Goal: Task Accomplishment & Management: Manage account settings

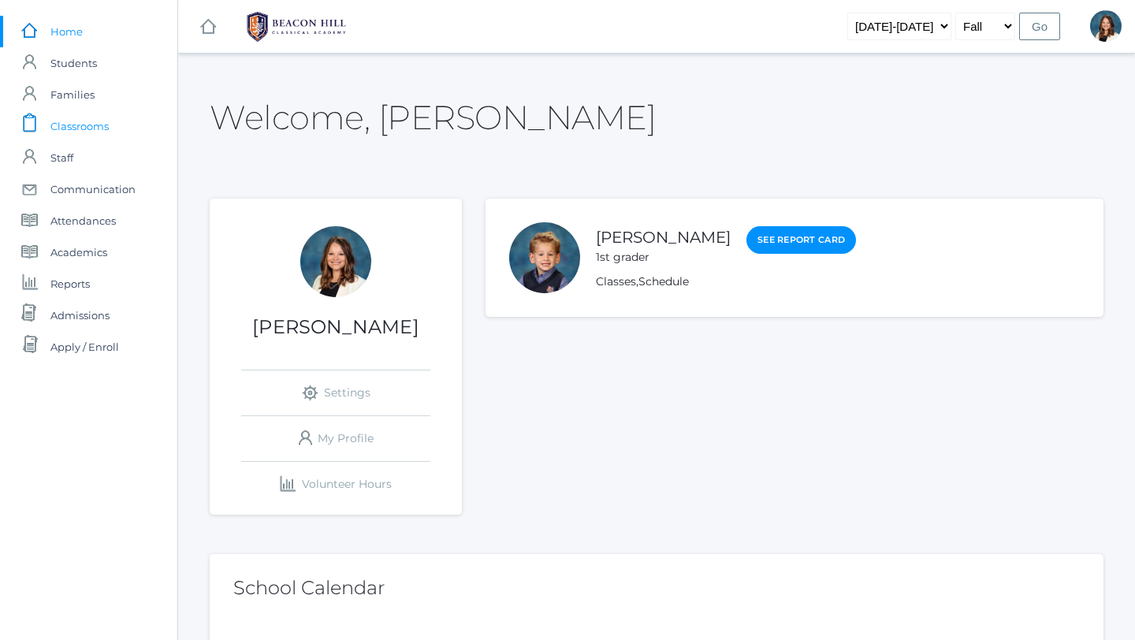
click at [95, 121] on span "Classrooms" at bounding box center [79, 126] width 58 height 32
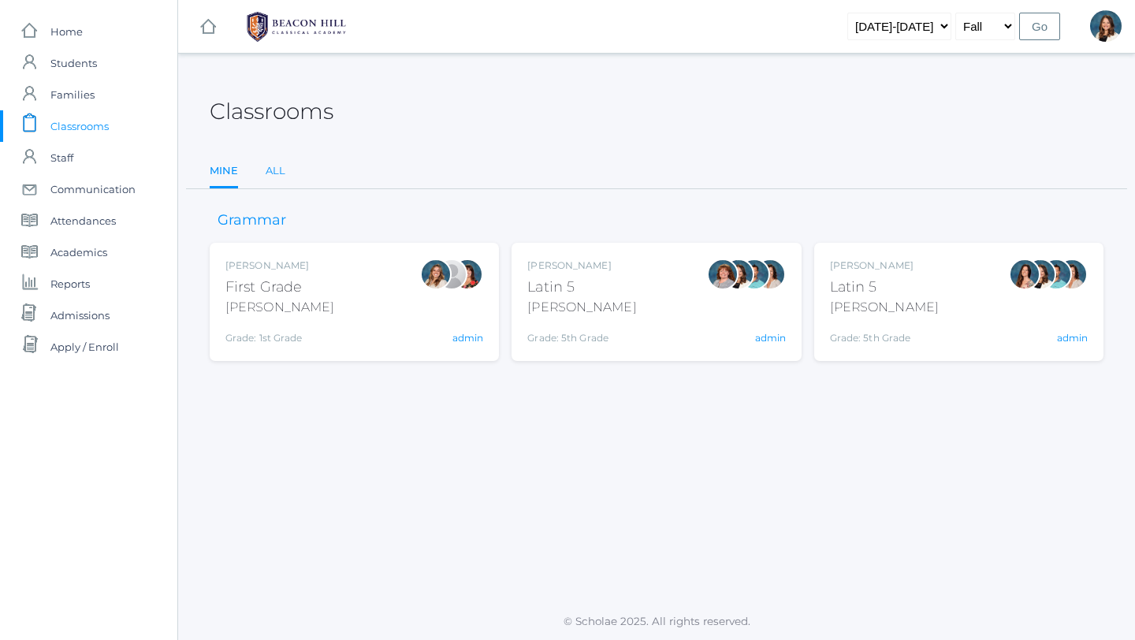
click at [278, 166] on link "All" at bounding box center [276, 171] width 20 height 32
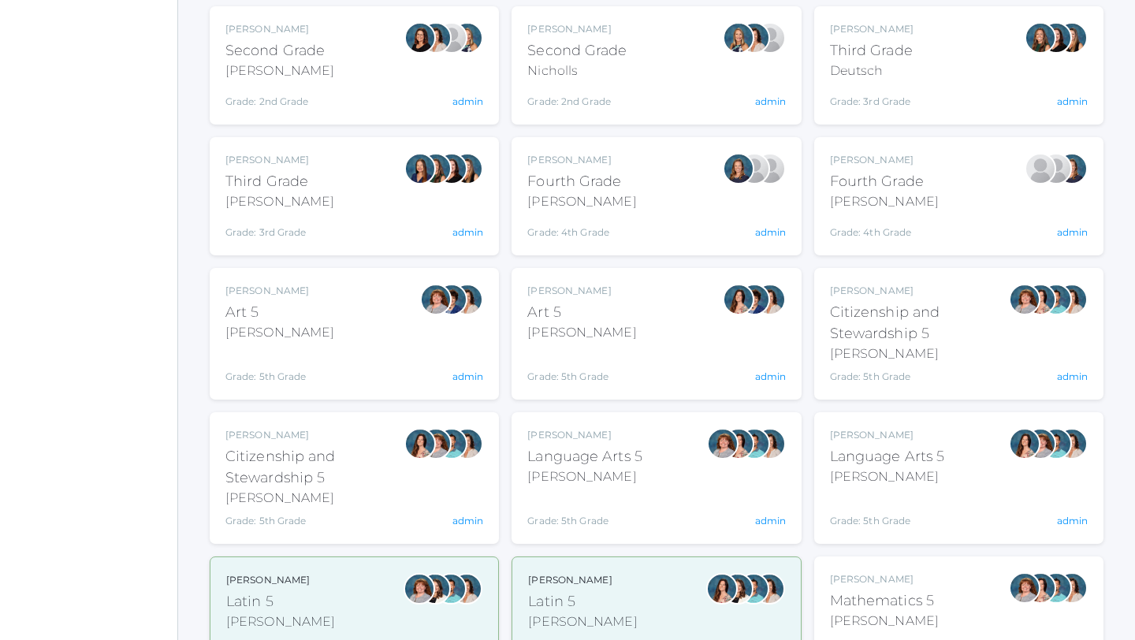
scroll to position [510, 0]
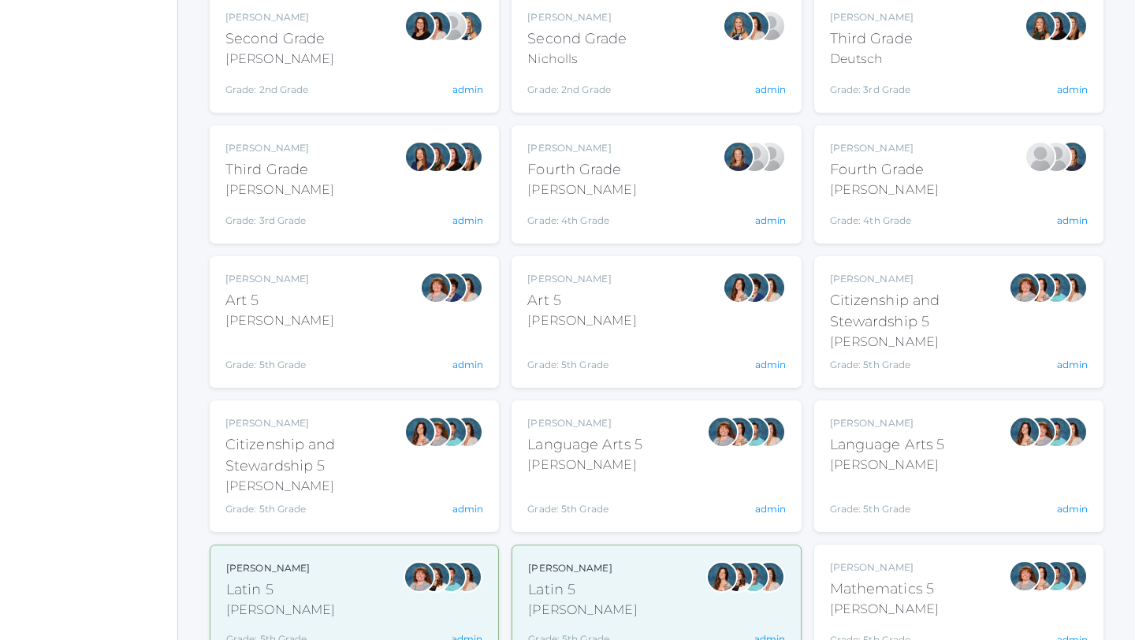
click at [720, 463] on div at bounding box center [723, 466] width 32 height 100
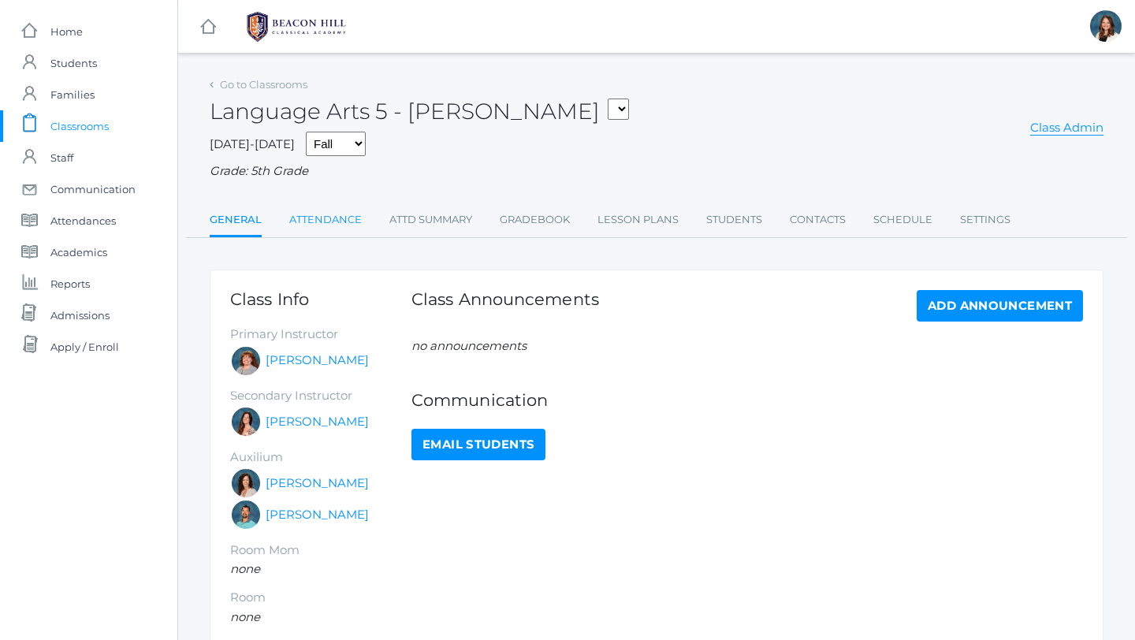
click at [325, 214] on link "Attendance" at bounding box center [325, 220] width 73 height 32
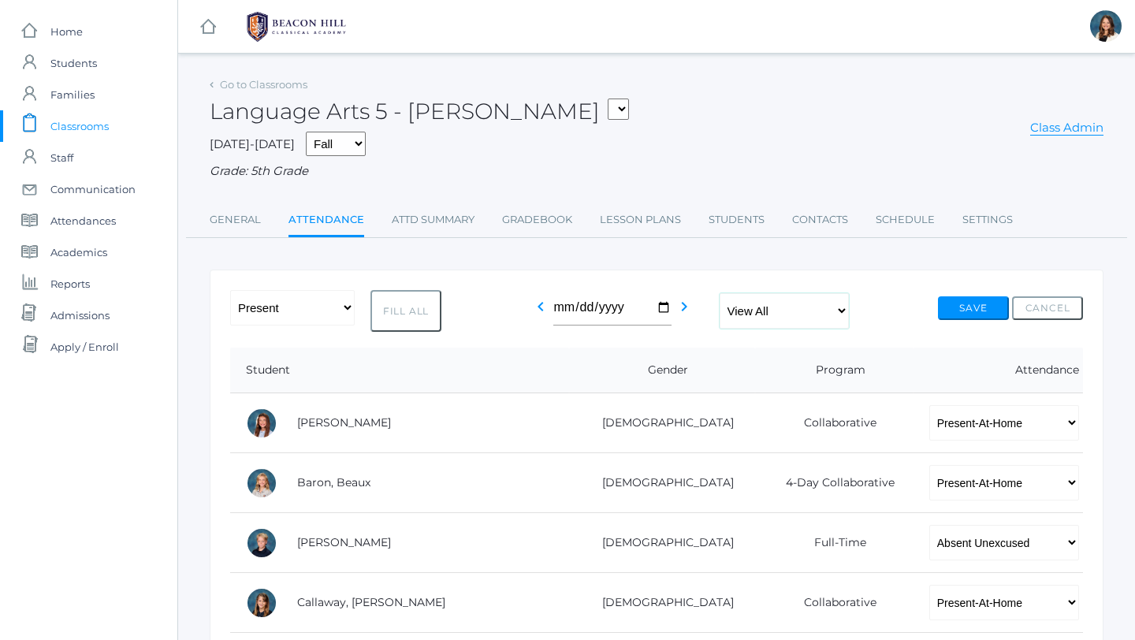
click at [847, 309] on select "View All Full-Time 4-Day Collaborative Collaborative" at bounding box center [784, 310] width 129 height 35
click at [720, 293] on select "View All Full-Time 4-Day Collaborative Collaborative" at bounding box center [784, 310] width 129 height 35
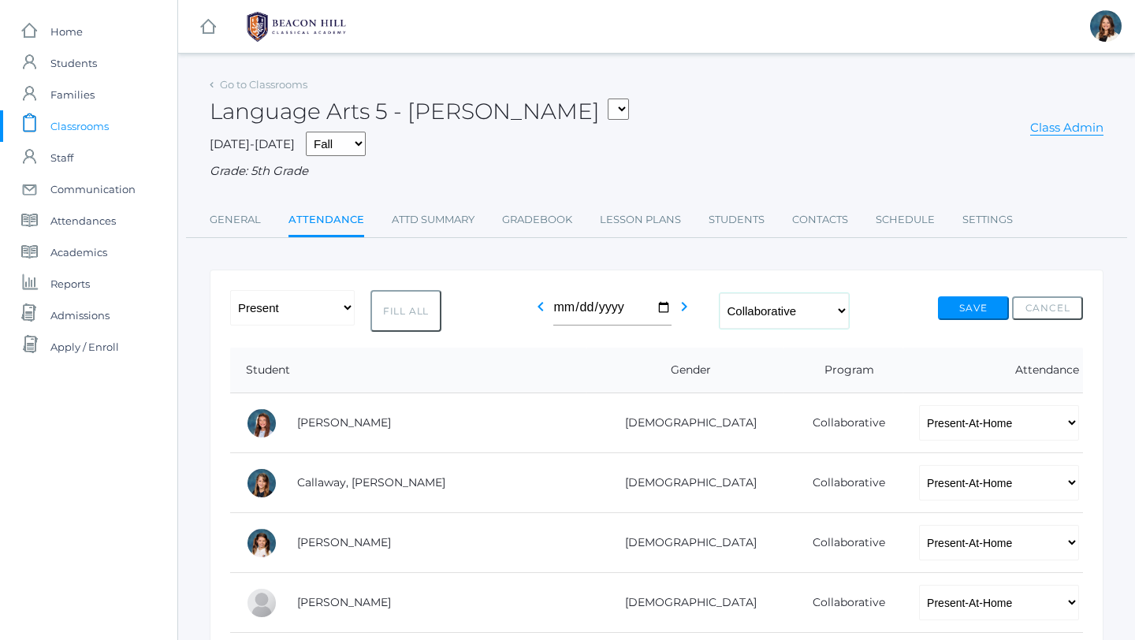
click at [843, 310] on select "View All Full-Time 4-Day Collaborative Collaborative" at bounding box center [784, 310] width 129 height 35
select select "full-time"
click at [720, 293] on select "View All Full-Time 4-Day Collaborative Collaborative" at bounding box center [784, 310] width 129 height 35
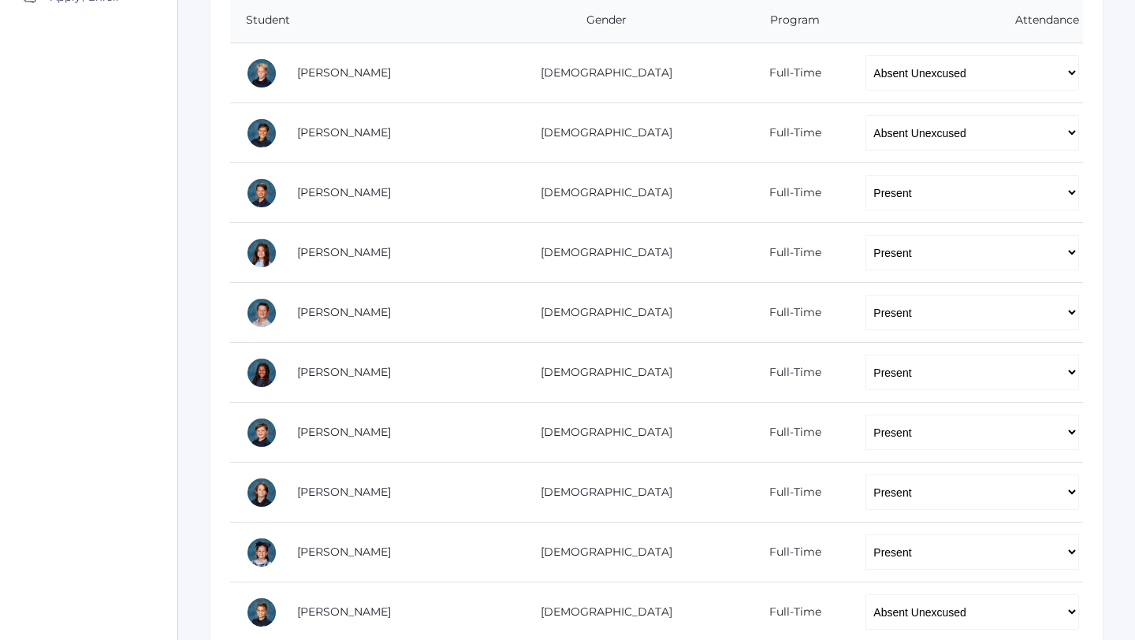
scroll to position [475, 0]
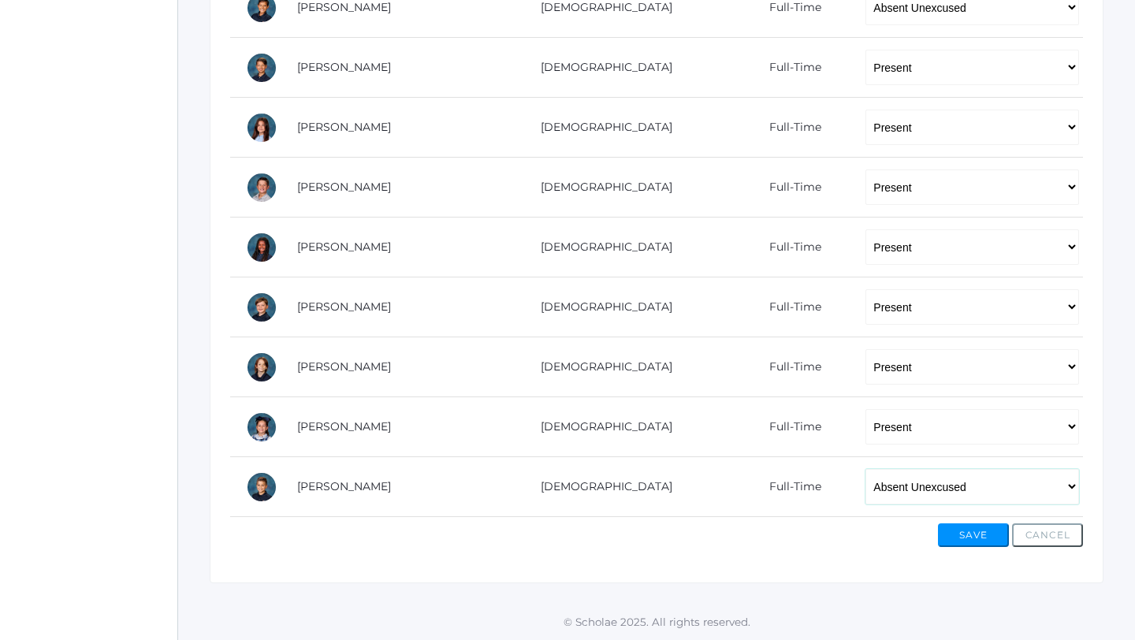
click at [1072, 483] on select "-- Present Present-At-Home Tardy Excused Tardy Unexcused Absent Excused Absent …" at bounding box center [972, 486] width 214 height 35
select select "TE"
click at [865, 469] on select "-- Present Present-At-Home Tardy Excused Tardy Unexcused Absent Excused Absent …" at bounding box center [972, 486] width 214 height 35
click at [985, 536] on button "Save" at bounding box center [973, 535] width 71 height 24
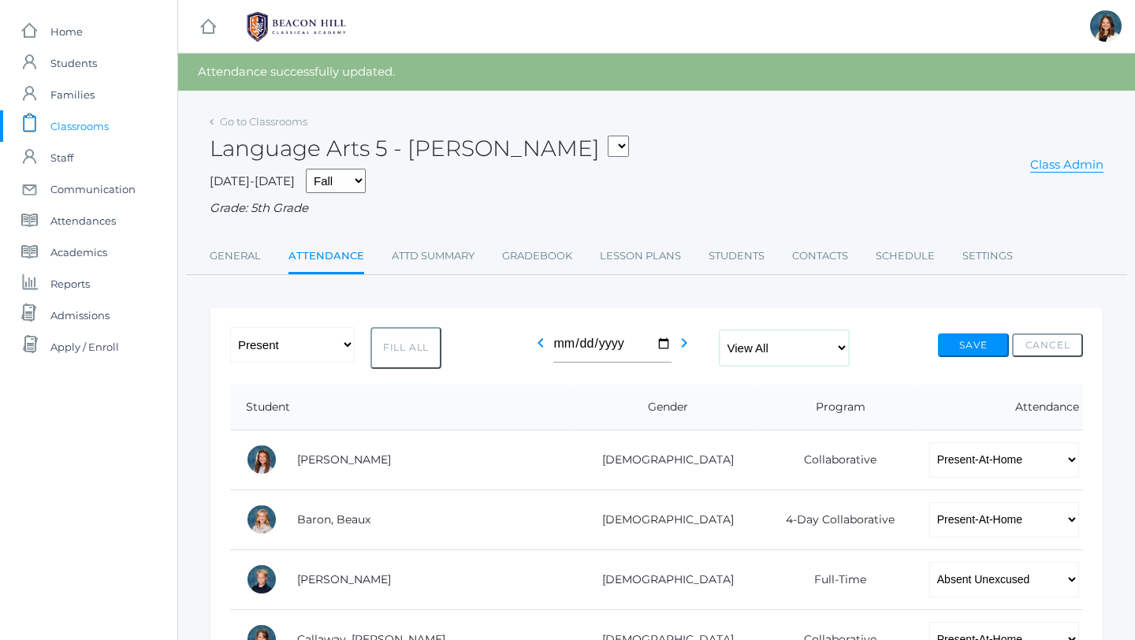
click at [847, 346] on select "View All Full-Time 4-Day Collaborative Collaborative" at bounding box center [784, 347] width 129 height 35
select select "full-time"
click at [720, 330] on select "View All Full-Time 4-Day Collaborative Collaborative" at bounding box center [784, 347] width 129 height 35
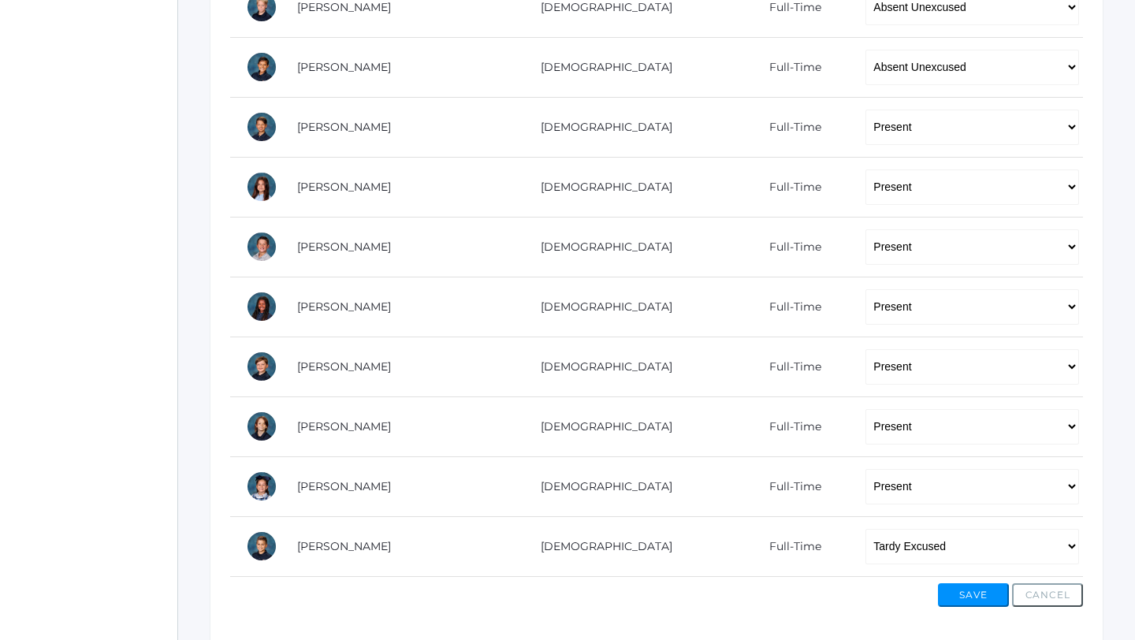
scroll to position [512, 0]
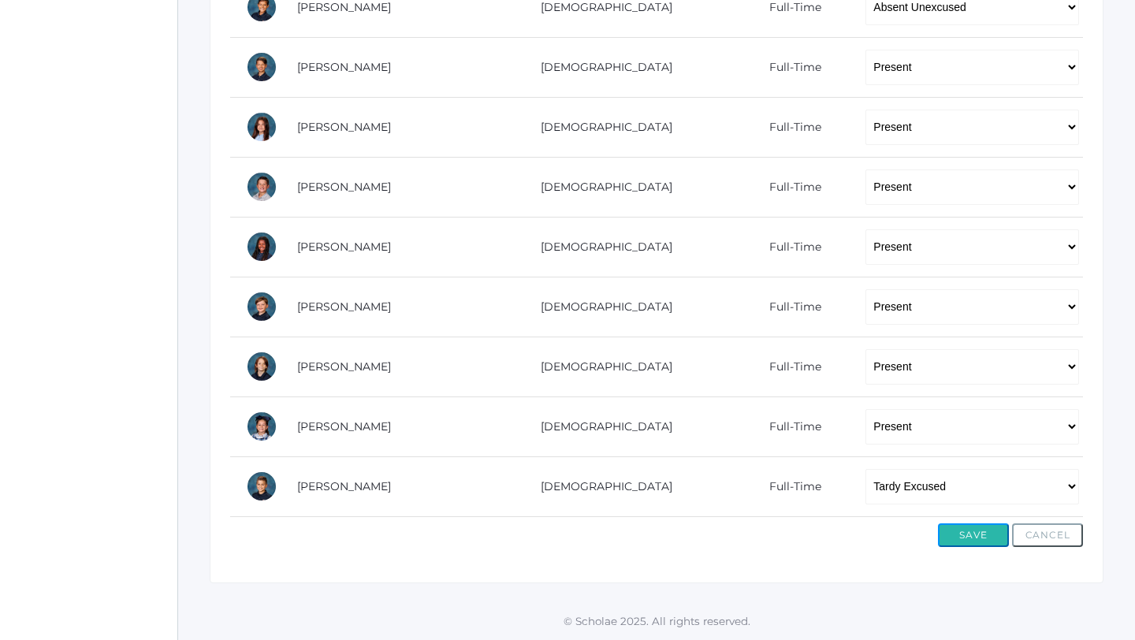
click at [969, 536] on button "Save" at bounding box center [973, 535] width 71 height 24
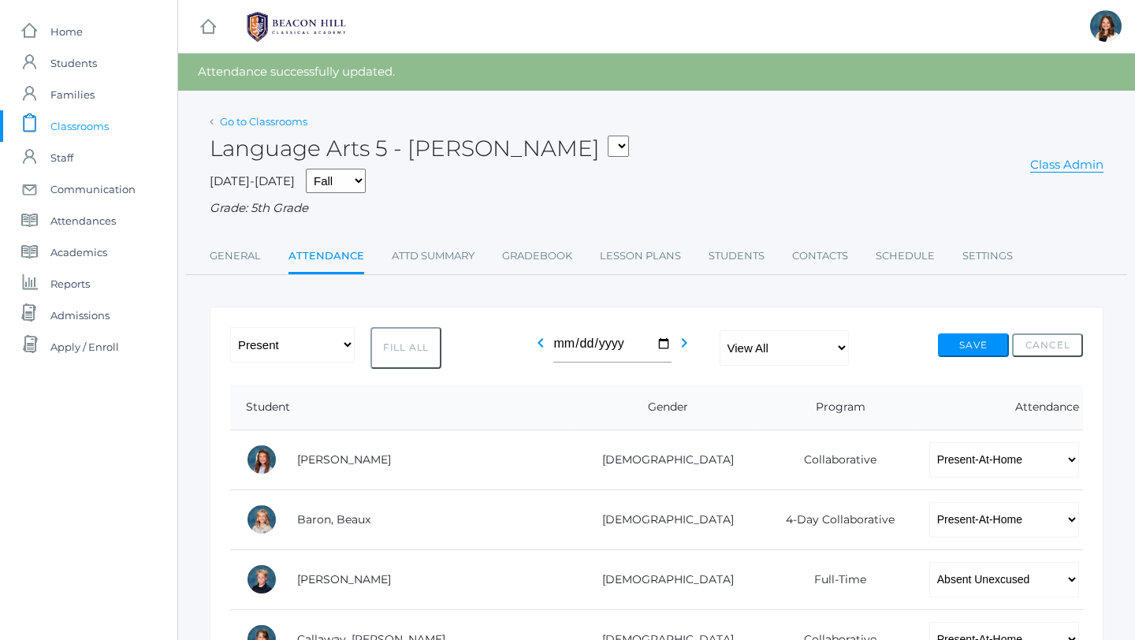
click at [258, 120] on link "Go to Classrooms" at bounding box center [263, 121] width 87 height 13
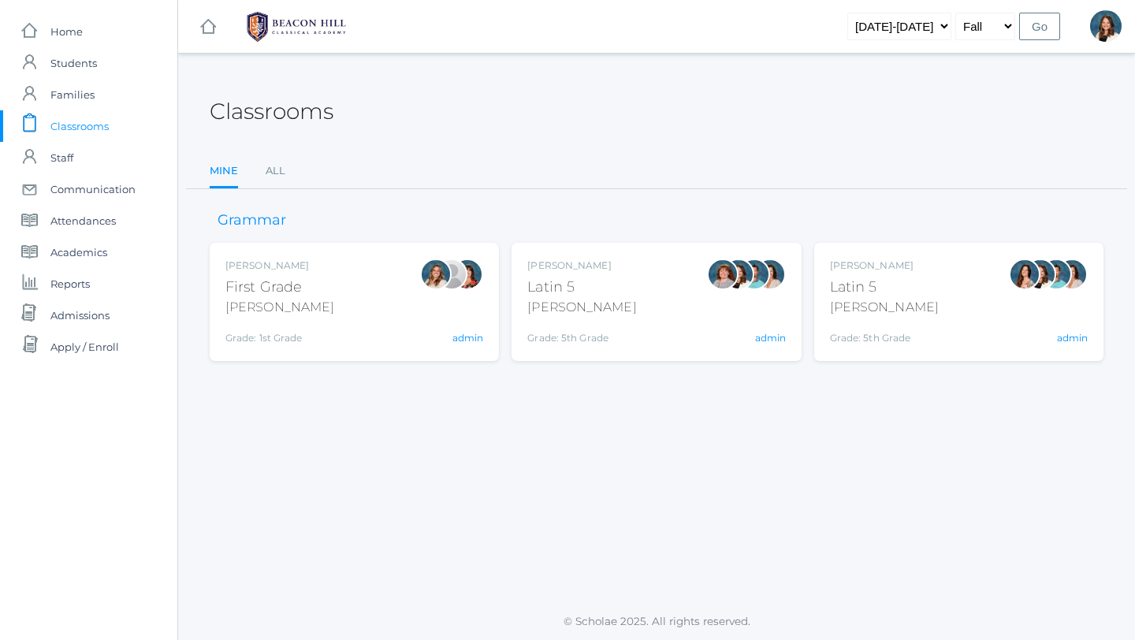
click at [92, 121] on span "Classrooms" at bounding box center [79, 126] width 58 height 32
click at [122, 425] on div "icons/ui/navigation/home Created with Sketch. Home icons/user/plain Created wit…" at bounding box center [88, 320] width 177 height 640
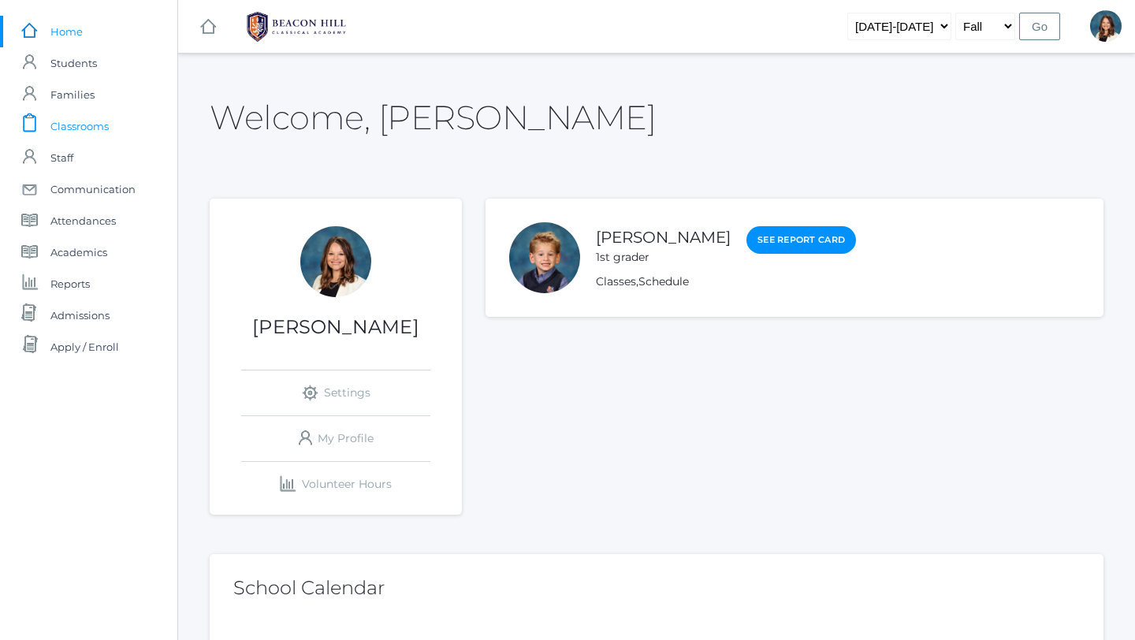
click at [101, 128] on span "Classrooms" at bounding box center [79, 126] width 58 height 32
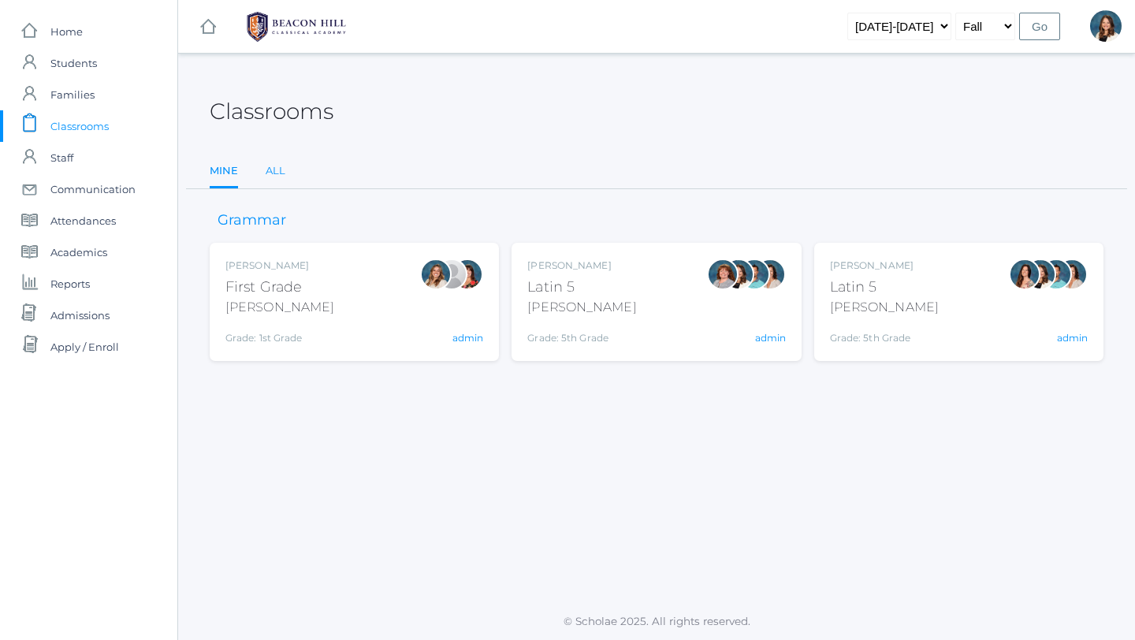
click at [275, 168] on link "All" at bounding box center [276, 171] width 20 height 32
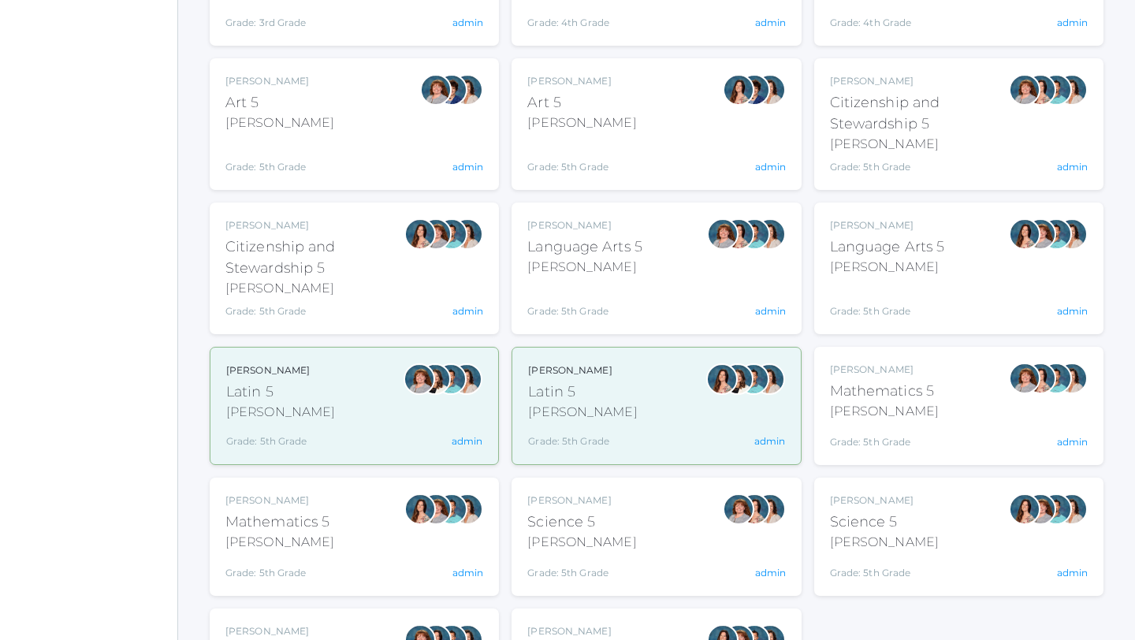
scroll to position [732, 0]
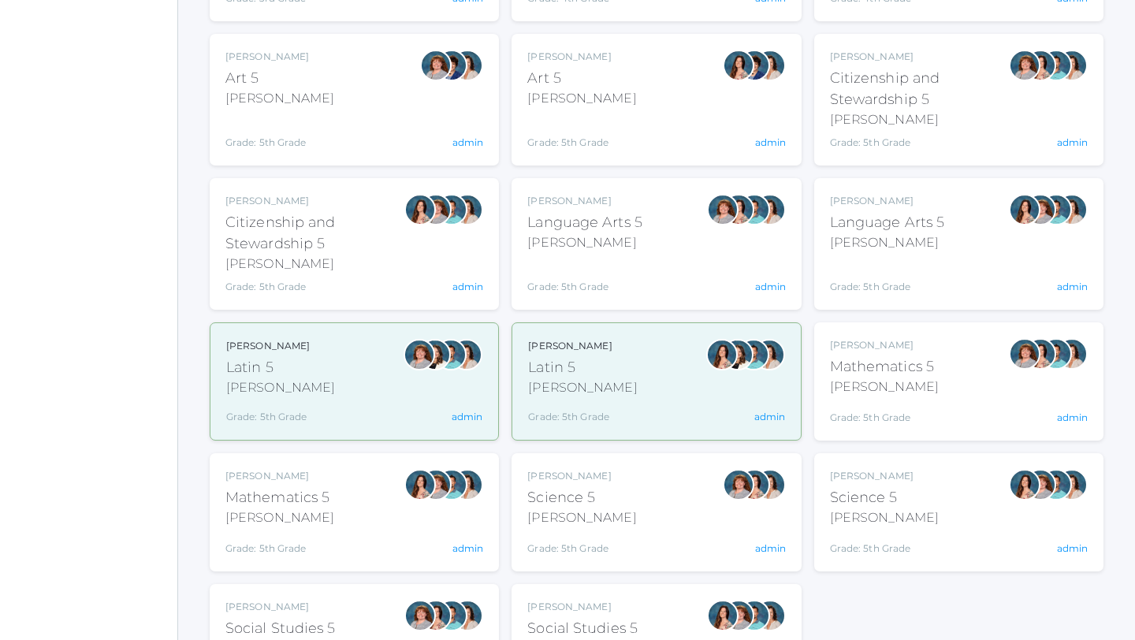
click at [601, 251] on div "[PERSON_NAME] Language Arts 5 [PERSON_NAME] Grade: 5th Grade 05LA" at bounding box center [584, 244] width 115 height 100
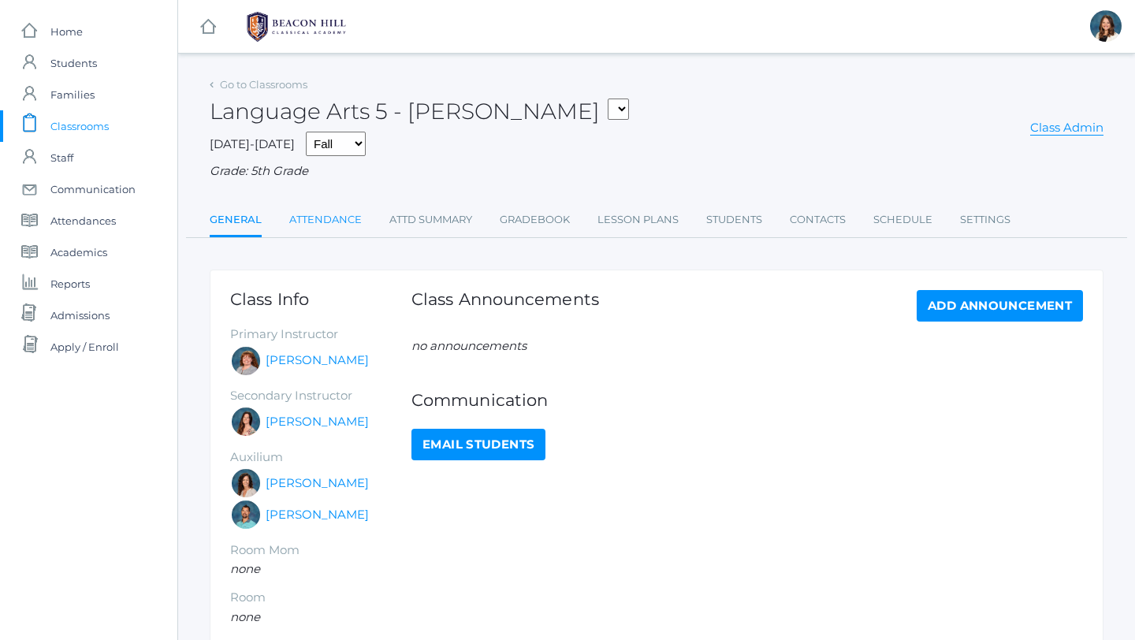
click at [341, 218] on link "Attendance" at bounding box center [325, 220] width 73 height 32
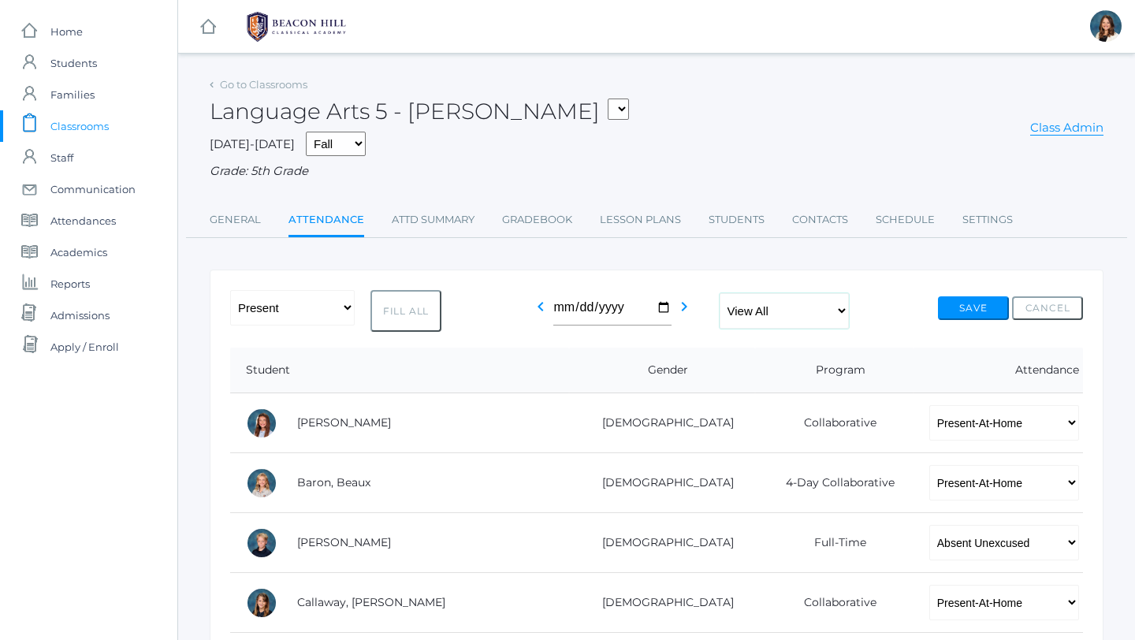
click at [847, 311] on select "View All Full-Time 4-Day Collaborative Collaborative" at bounding box center [784, 310] width 129 height 35
select select "full-time"
click at [720, 293] on select "View All Full-Time 4-Day Collaborative Collaborative" at bounding box center [784, 310] width 129 height 35
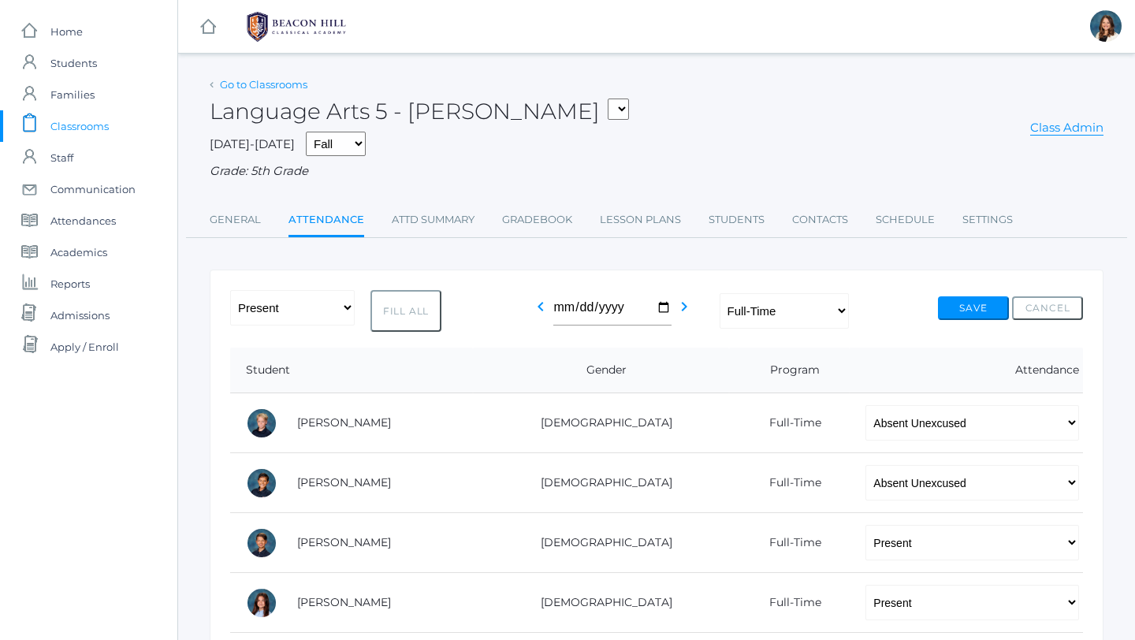
click at [233, 83] on link "Go to Classrooms" at bounding box center [263, 84] width 87 height 13
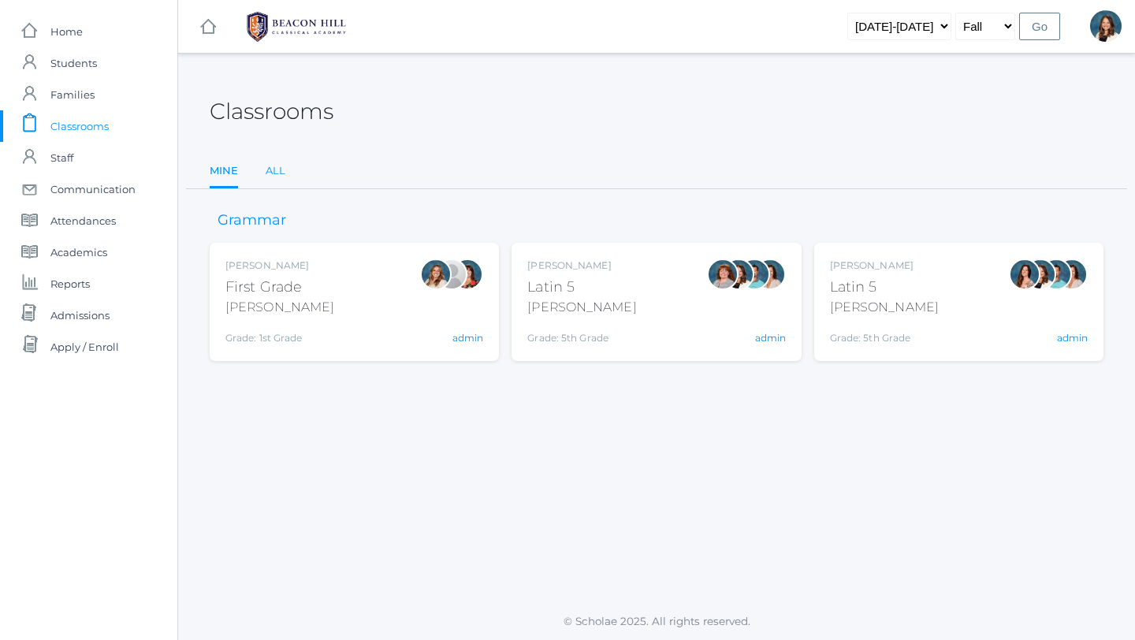
click at [277, 165] on link "All" at bounding box center [276, 171] width 20 height 32
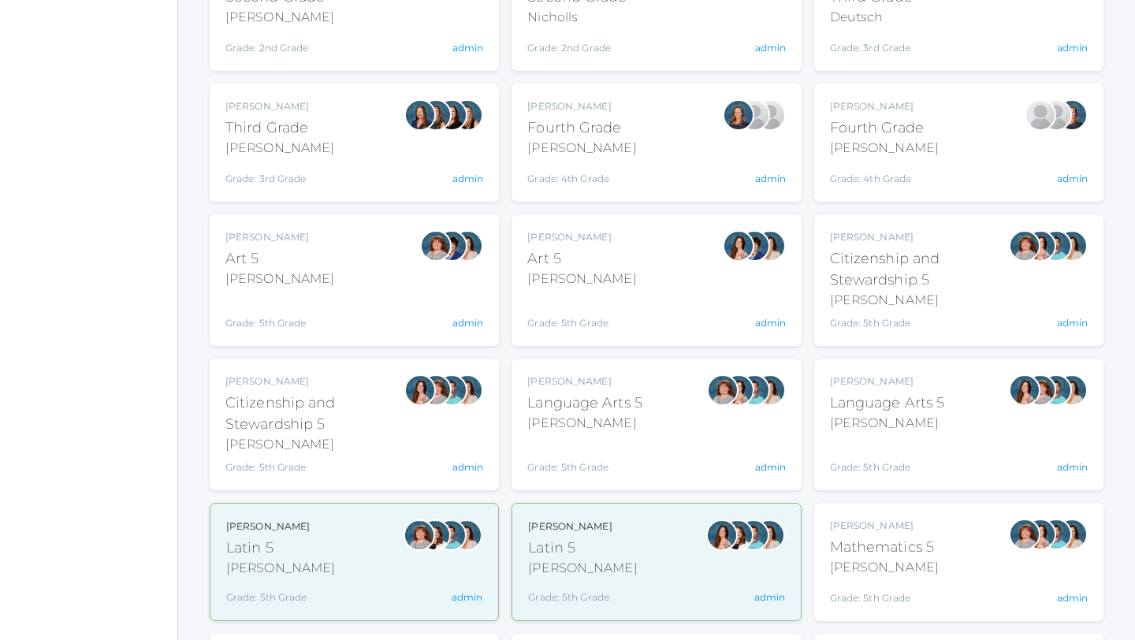
scroll to position [557, 0]
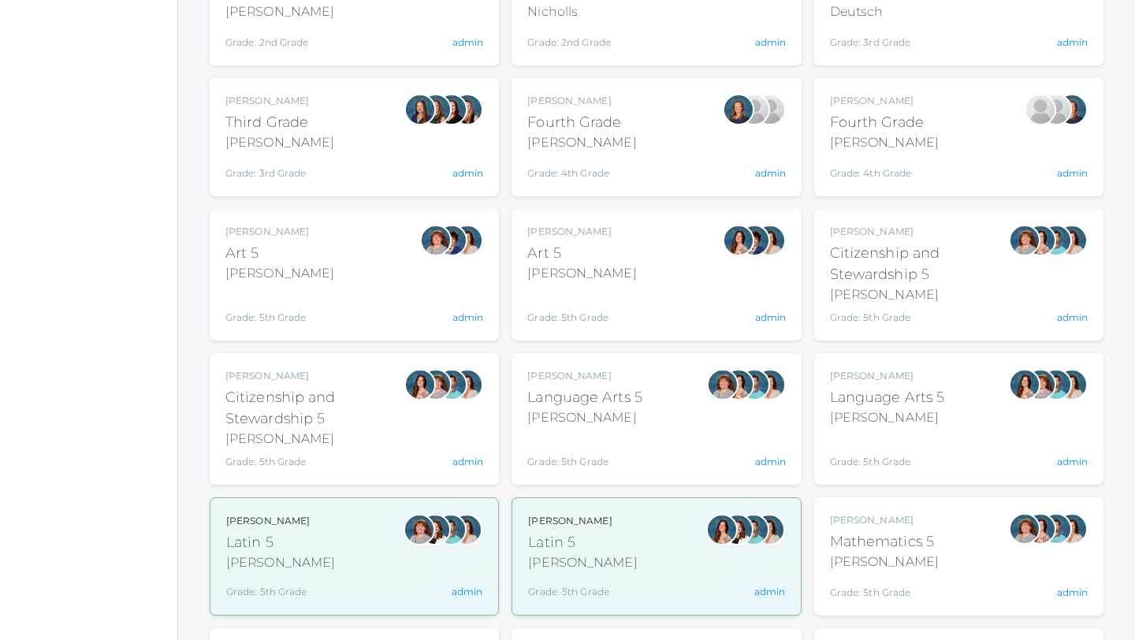
click at [887, 396] on div "Language Arts 5" at bounding box center [887, 397] width 115 height 21
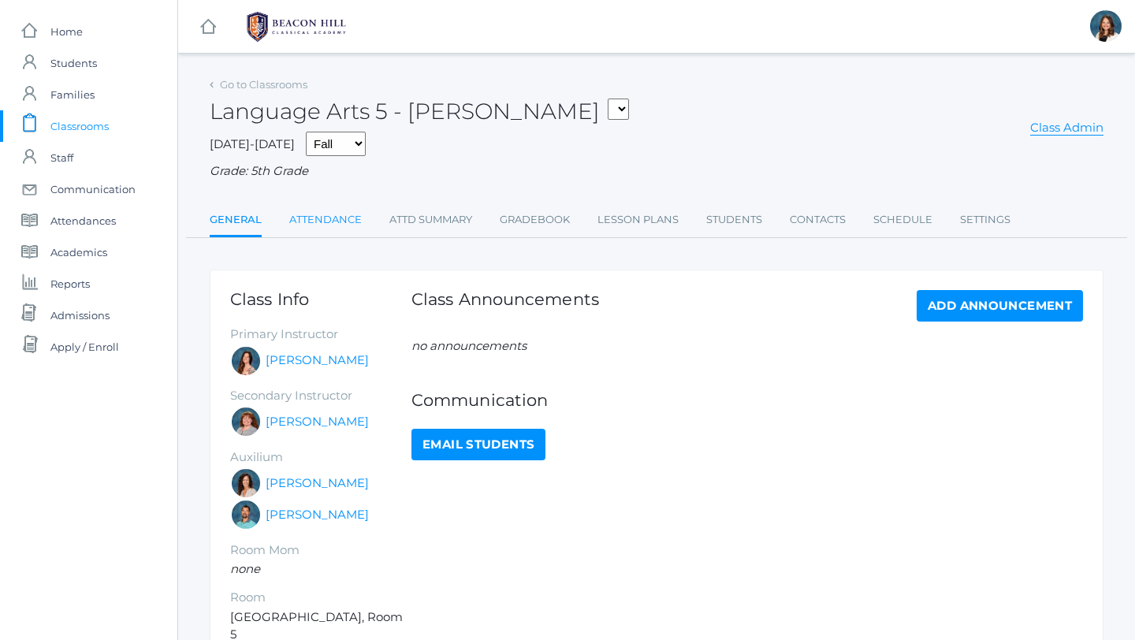
click at [336, 213] on link "Attendance" at bounding box center [325, 220] width 73 height 32
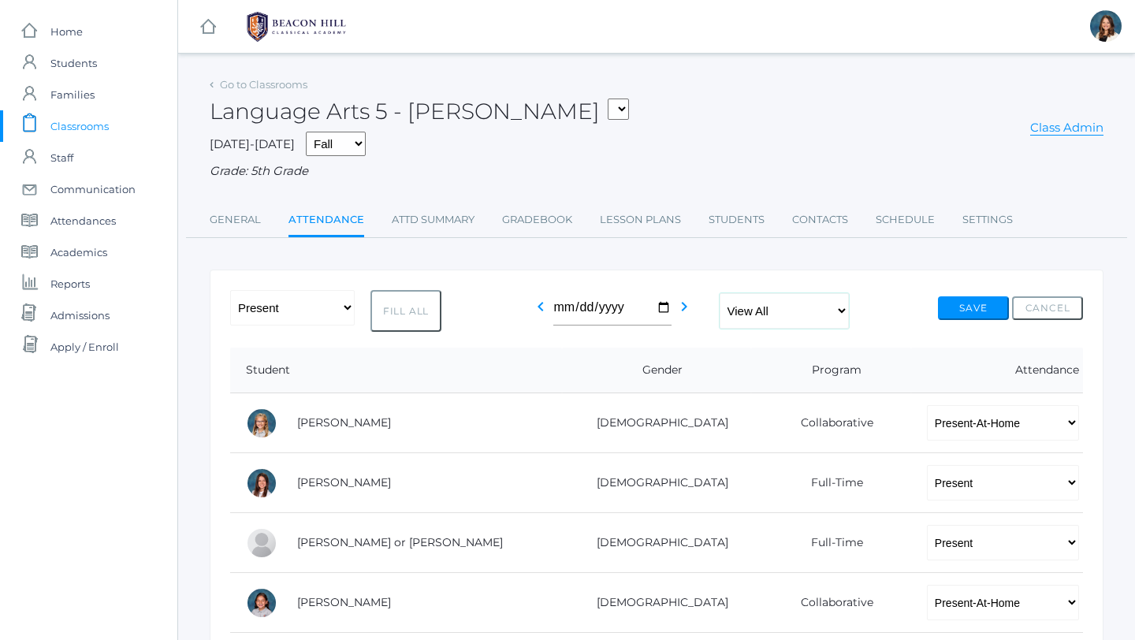
click at [843, 308] on select "View All Full-Time 4-Day Collaborative Collaborative" at bounding box center [784, 310] width 129 height 35
select select "full-time"
click at [720, 293] on select "View All Full-Time 4-Day Collaborative Collaborative" at bounding box center [784, 310] width 129 height 35
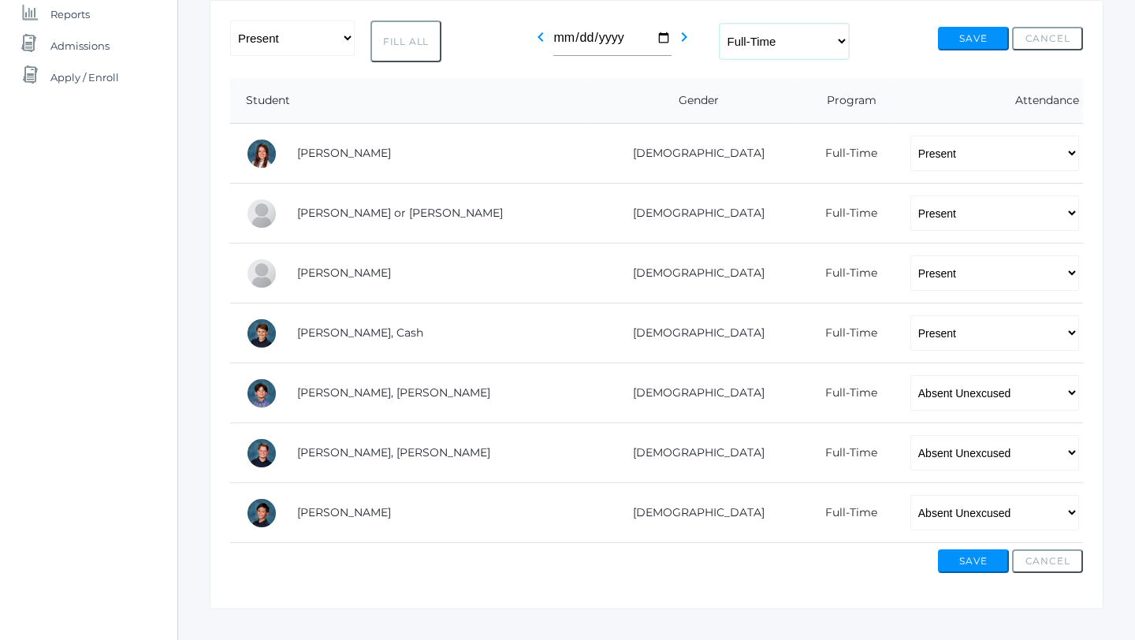
scroll to position [296, 0]
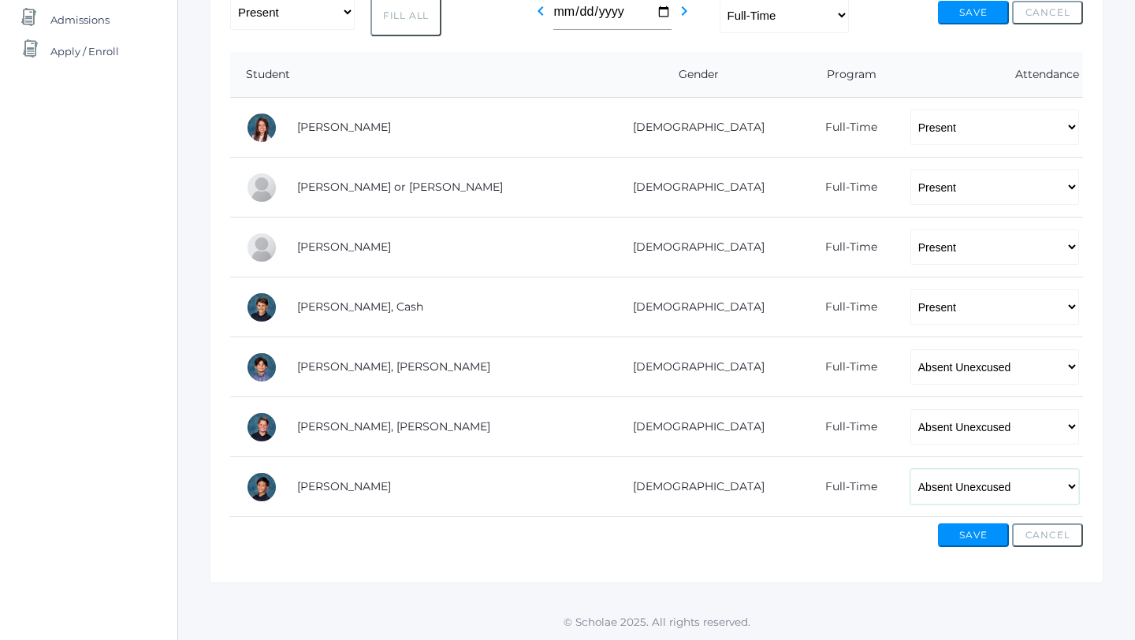
click at [1072, 486] on select "-- Present Present-At-Home Tardy Excused Tardy Unexcused Absent Excused Absent …" at bounding box center [994, 486] width 169 height 35
select select "TE"
click at [910, 469] on select "-- Present Present-At-Home Tardy Excused Tardy Unexcused Absent Excused Absent …" at bounding box center [994, 486] width 169 height 35
click at [987, 537] on button "Save" at bounding box center [973, 535] width 71 height 24
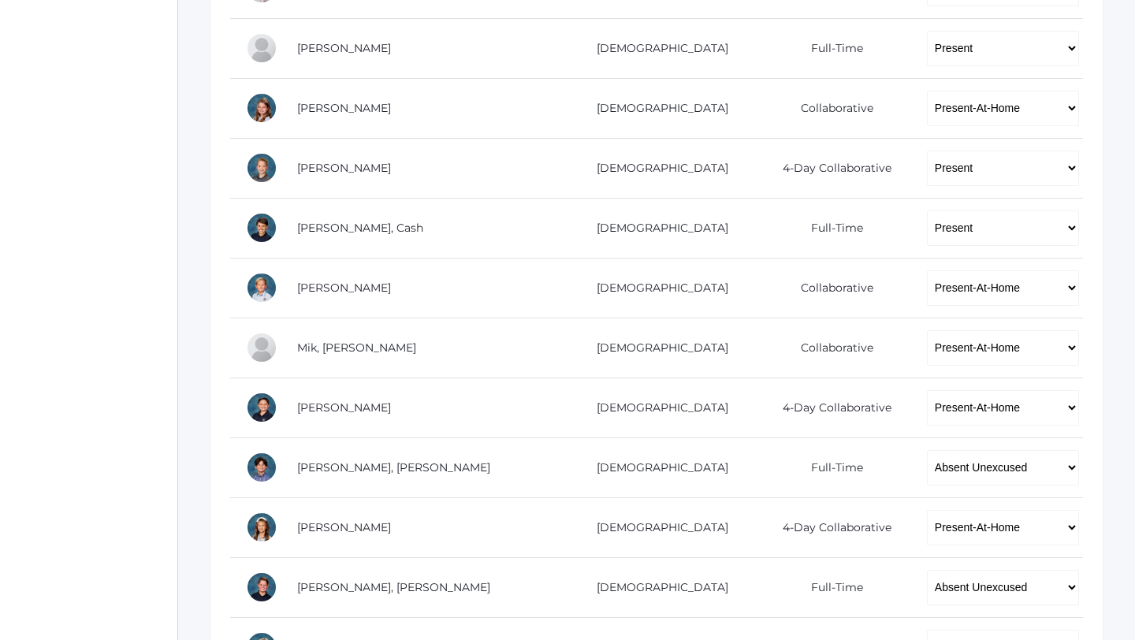
scroll to position [649, 0]
